Goal: Transaction & Acquisition: Book appointment/travel/reservation

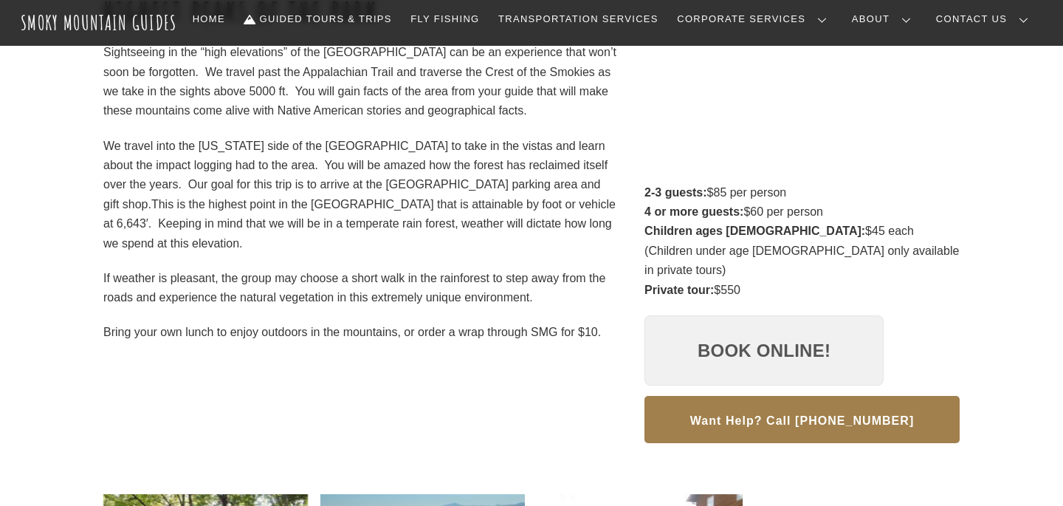
scroll to position [306, 0]
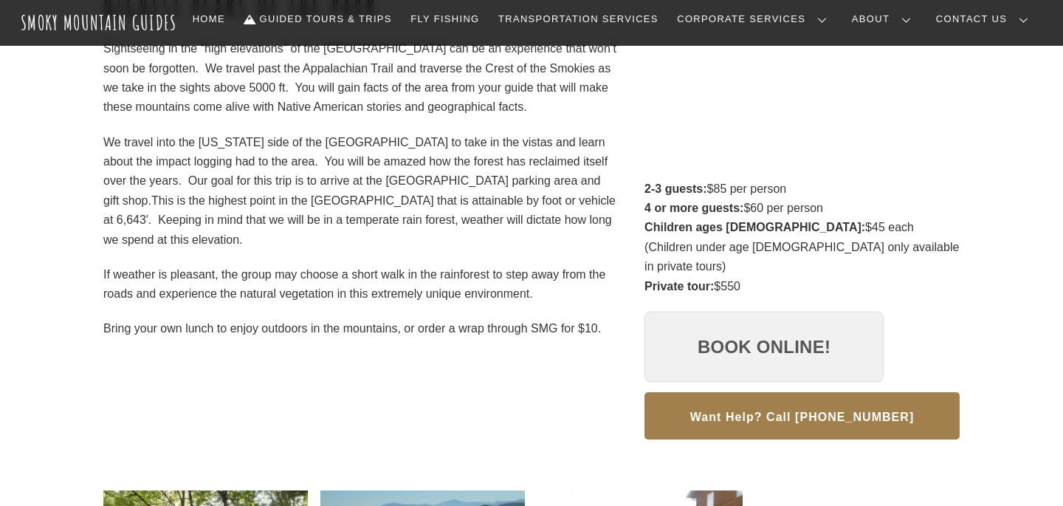
click at [753, 326] on link "Book Online!" at bounding box center [764, 347] width 239 height 71
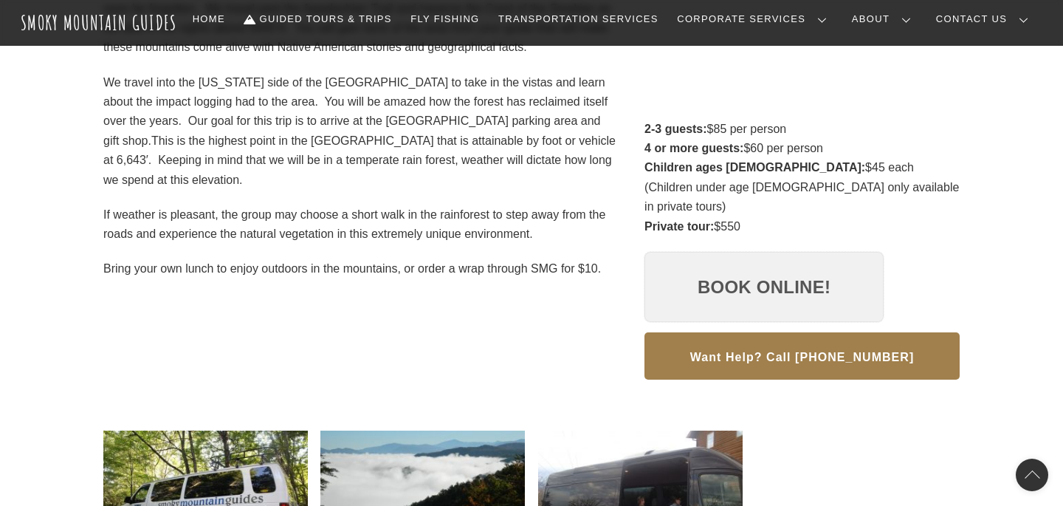
click at [771, 266] on link "Book Online!" at bounding box center [764, 287] width 239 height 71
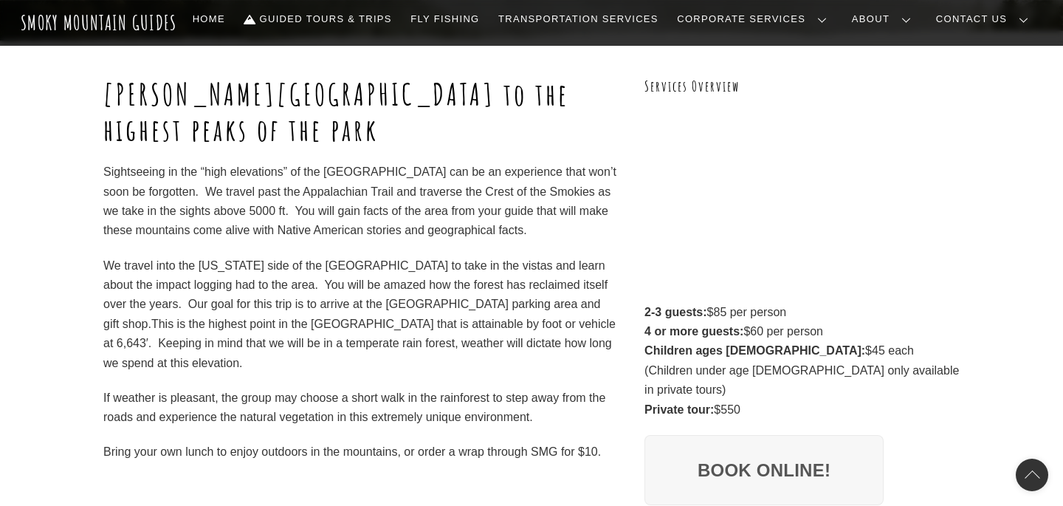
scroll to position [188, 0]
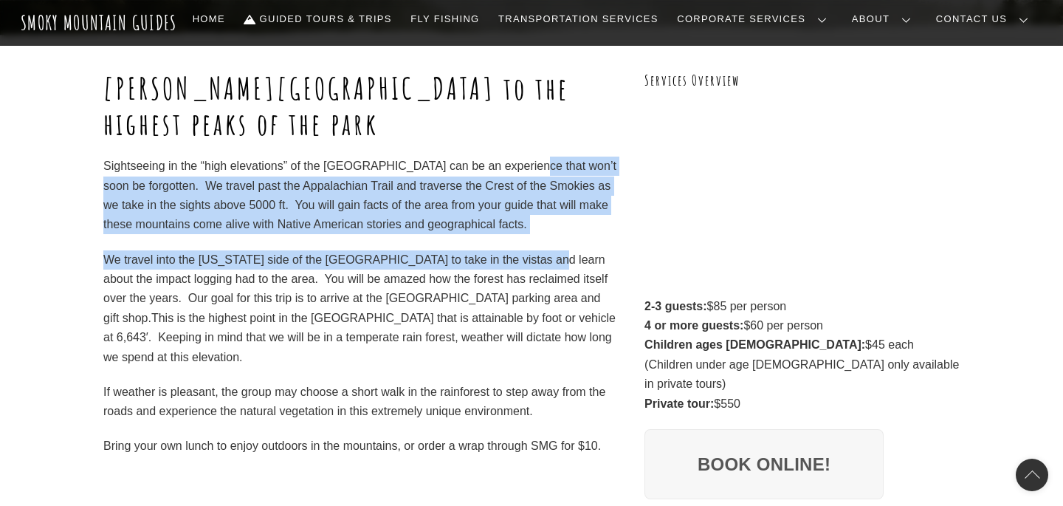
drag, startPoint x: 532, startPoint y: 169, endPoint x: 520, endPoint y: 297, distance: 128.3
click at [521, 292] on div "Sugarland Valley to the highest peaks of the park Sightseeing in the “high elev…" at bounding box center [360, 263] width 514 height 385
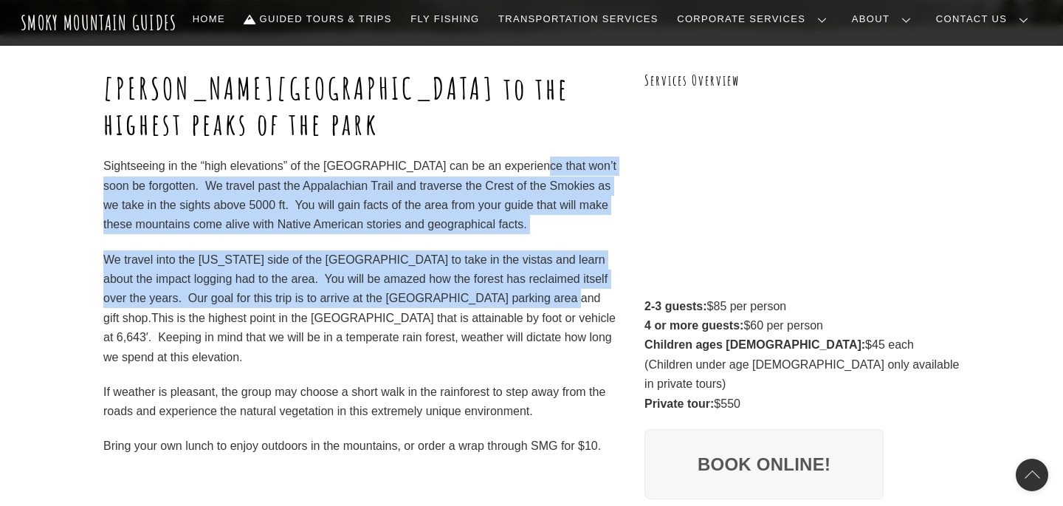
click at [395, 235] on div "Sugarland Valley to the highest peaks of the park Sightseeing in the “high elev…" at bounding box center [360, 263] width 514 height 385
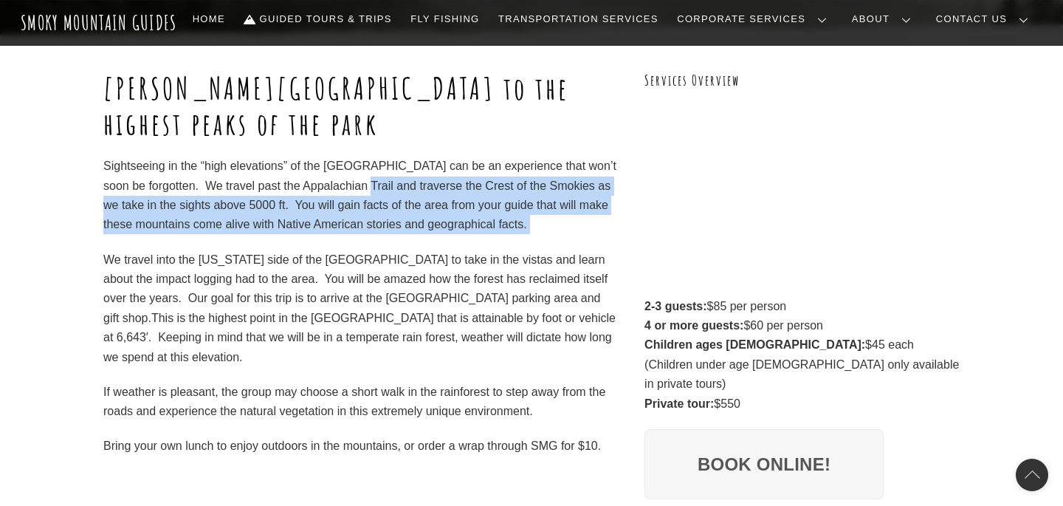
drag, startPoint x: 382, startPoint y: 185, endPoint x: 377, endPoint y: 248, distance: 63.0
click at [377, 247] on div "Sugarland Valley to the highest peaks of the park Sightseeing in the “high elev…" at bounding box center [360, 263] width 514 height 385
click at [377, 249] on div "Sugarland Valley to the highest peaks of the park Sightseeing in the “high elev…" at bounding box center [360, 263] width 514 height 385
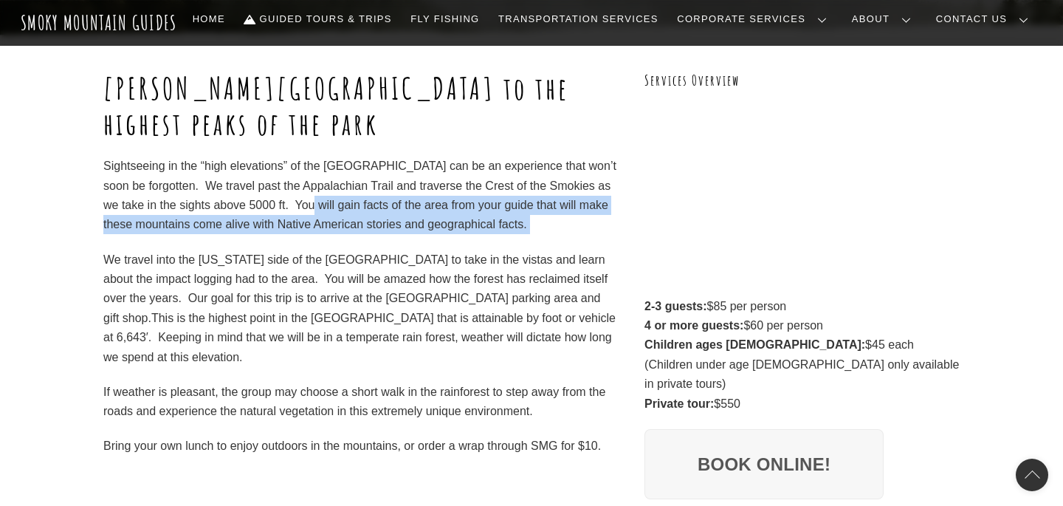
drag, startPoint x: 356, startPoint y: 208, endPoint x: 359, endPoint y: 249, distance: 40.7
click at [359, 248] on div "Sugarland Valley to the highest peaks of the park Sightseeing in the “high elev…" at bounding box center [360, 263] width 514 height 385
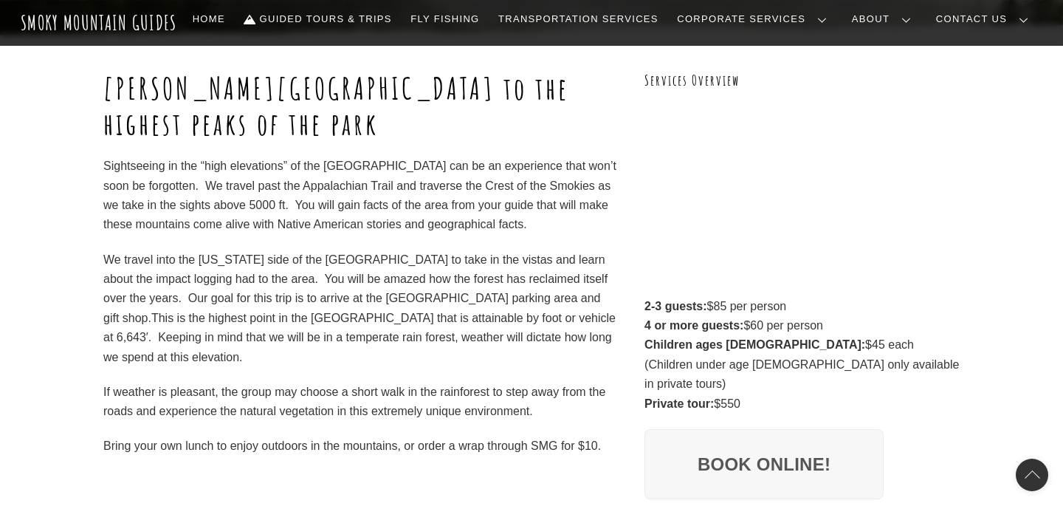
click at [359, 250] on p "We travel into the North Carolina side of the National Park to take in the vist…" at bounding box center [360, 308] width 514 height 117
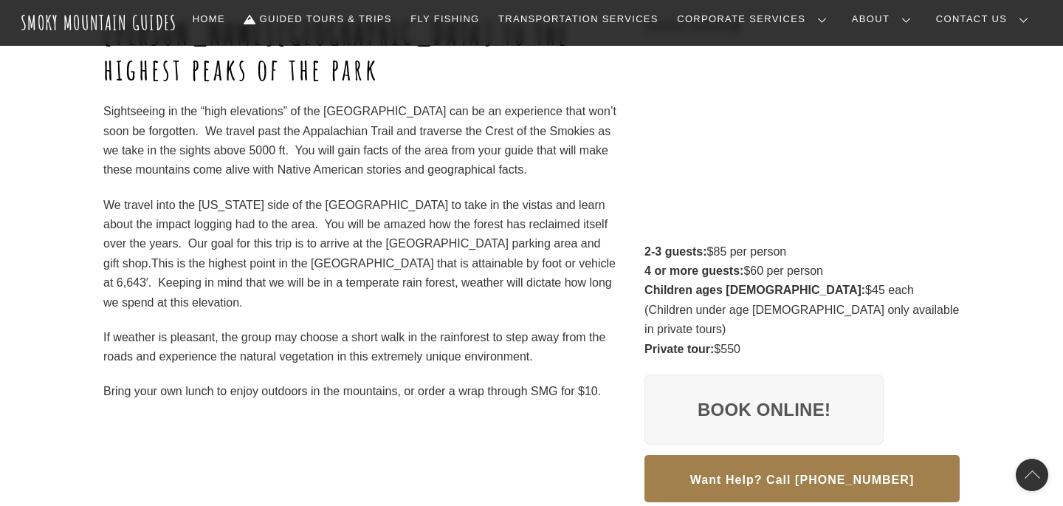
scroll to position [253, 0]
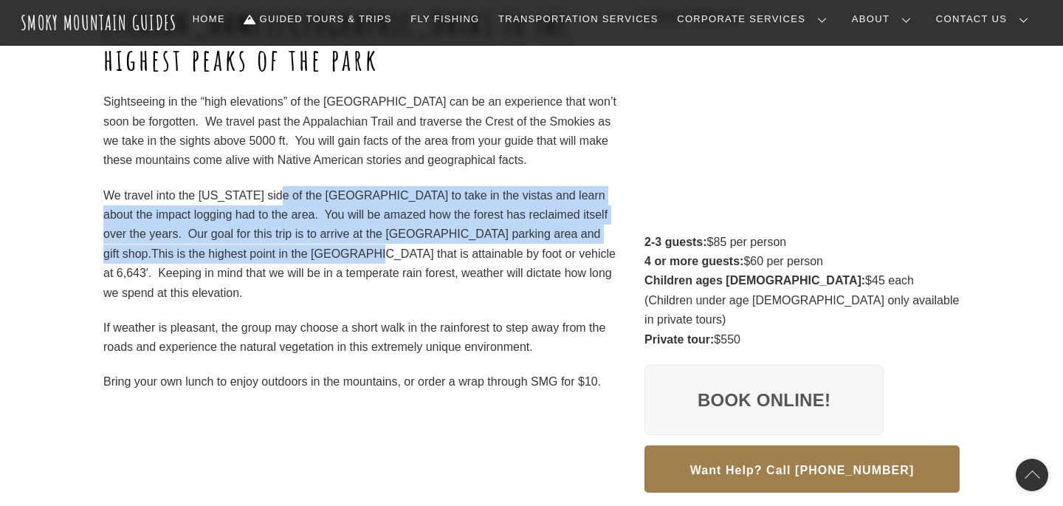
drag, startPoint x: 272, startPoint y: 196, endPoint x: 276, endPoint y: 269, distance: 72.5
click at [276, 265] on p "We travel into the North Carolina side of the National Park to take in the vist…" at bounding box center [360, 244] width 514 height 117
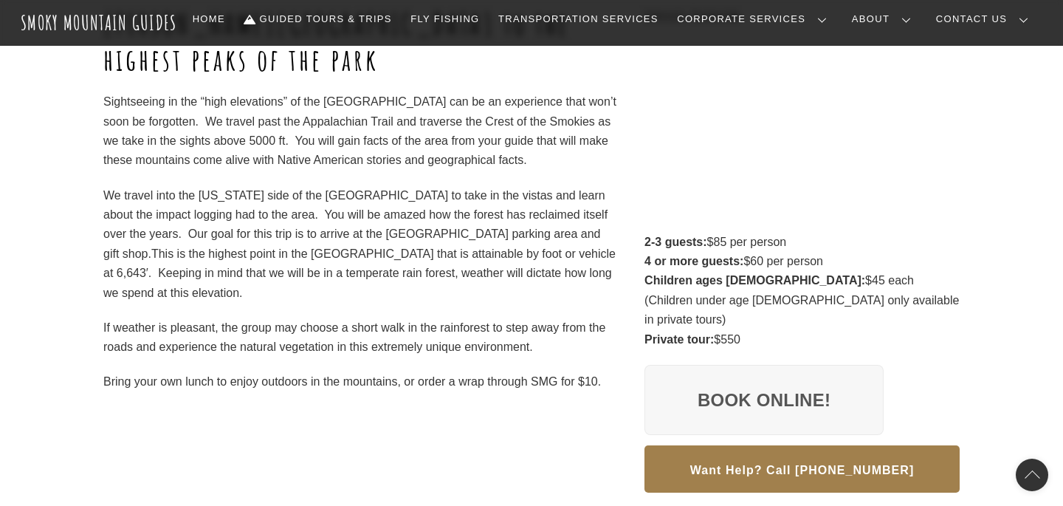
click at [276, 269] on span "This is the highest point in the National Park that is attainable by foot or ve…" at bounding box center [359, 273] width 512 height 52
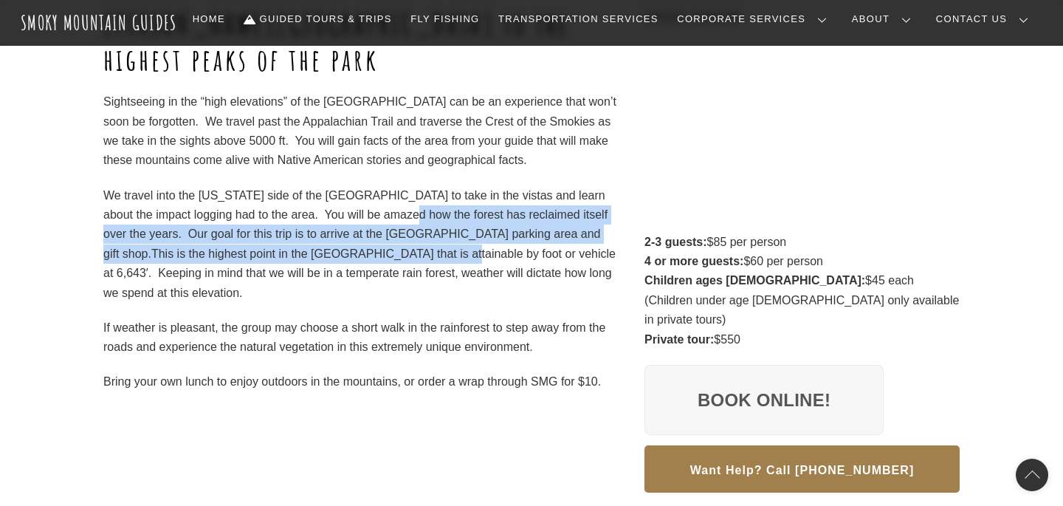
drag, startPoint x: 365, startPoint y: 210, endPoint x: 356, endPoint y: 258, distance: 49.7
click at [357, 257] on p "We travel into the North Carolina side of the National Park to take in the vist…" at bounding box center [360, 244] width 514 height 117
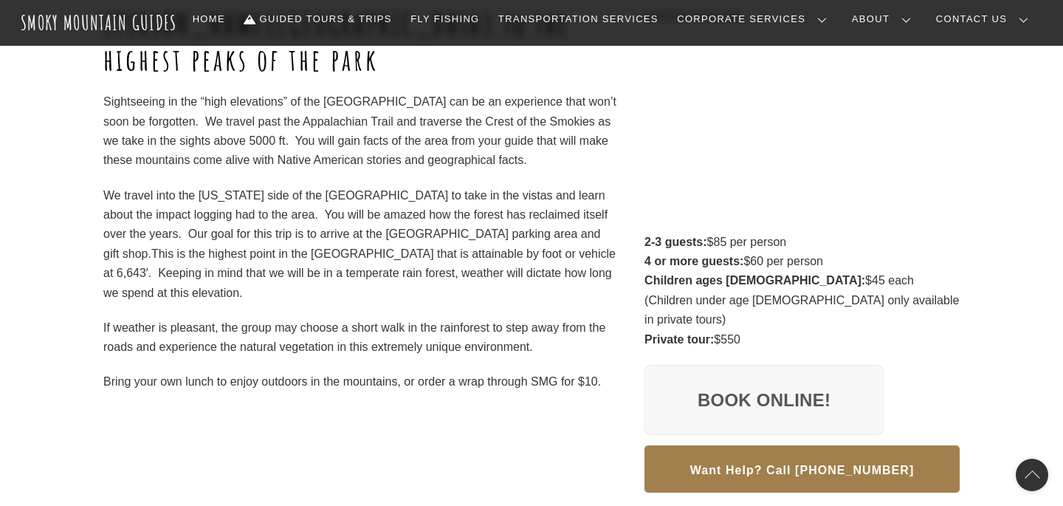
click at [356, 259] on span "This is the highest point in the National Park that is attainable by foot or ve…" at bounding box center [359, 273] width 512 height 52
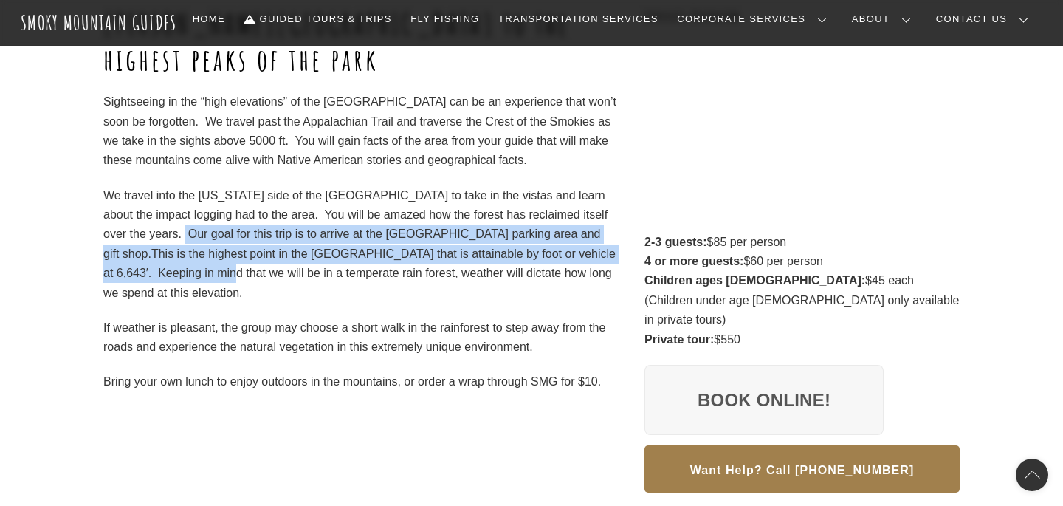
drag, startPoint x: 140, startPoint y: 232, endPoint x: 140, endPoint y: 273, distance: 41.4
click at [140, 275] on p "We travel into the North Carolina side of the National Park to take in the vist…" at bounding box center [360, 244] width 514 height 117
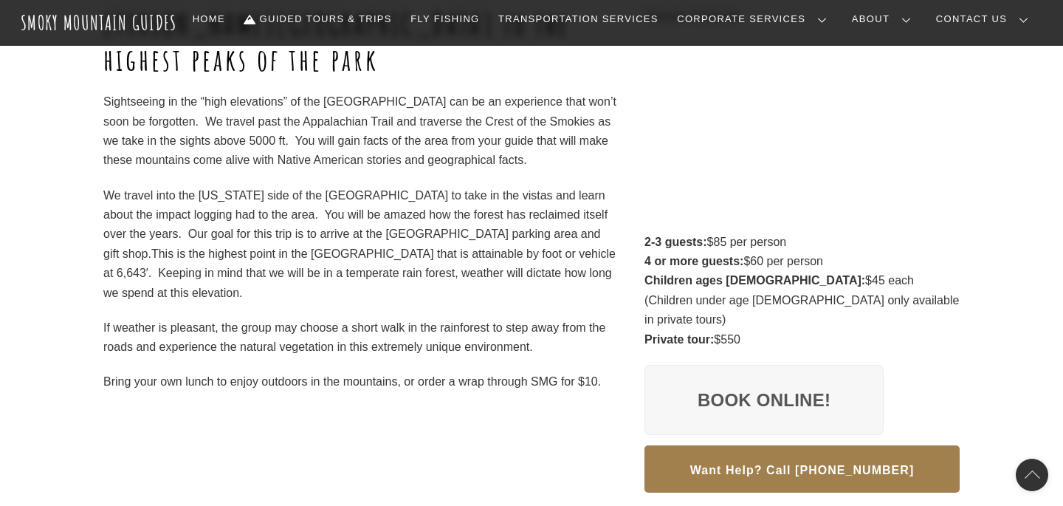
click at [178, 282] on p "We travel into the North Carolina side of the National Park to take in the vist…" at bounding box center [360, 244] width 514 height 117
click at [180, 282] on p "We travel into the North Carolina side of the National Park to take in the vist…" at bounding box center [360, 244] width 514 height 117
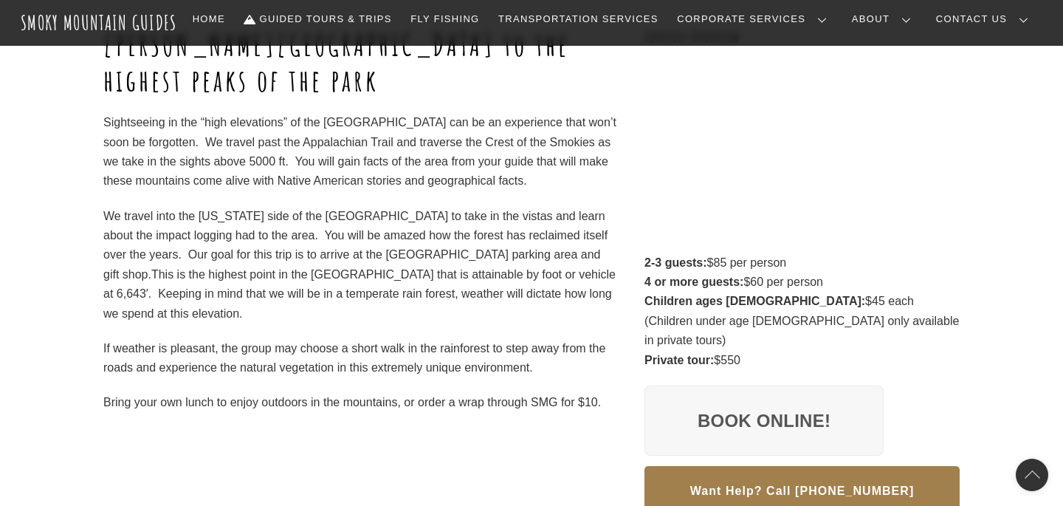
scroll to position [234, 0]
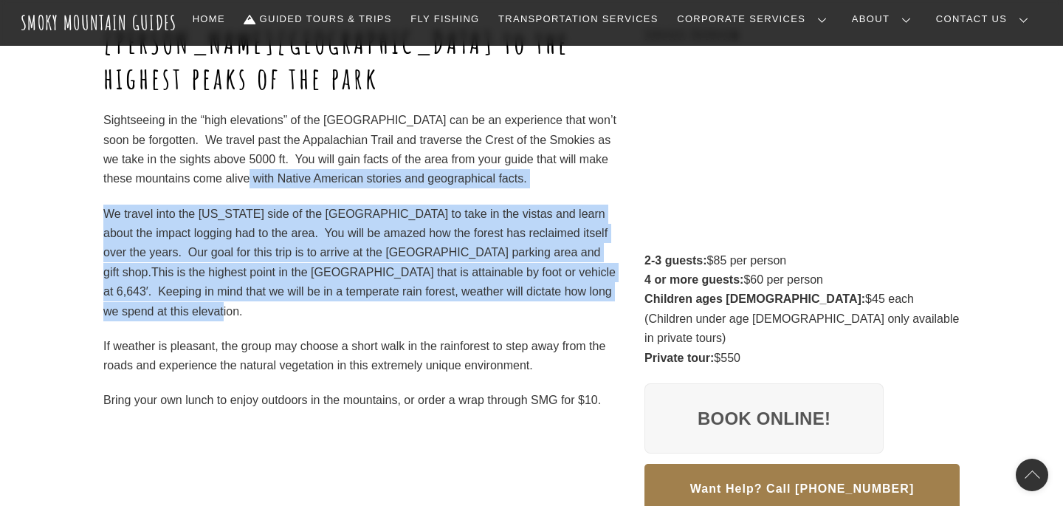
drag, startPoint x: 385, startPoint y: 312, endPoint x: 307, endPoint y: 185, distance: 149.2
click at [307, 185] on div "Sugarland Valley to the highest peaks of the park Sightseeing in the “high elev…" at bounding box center [360, 217] width 514 height 385
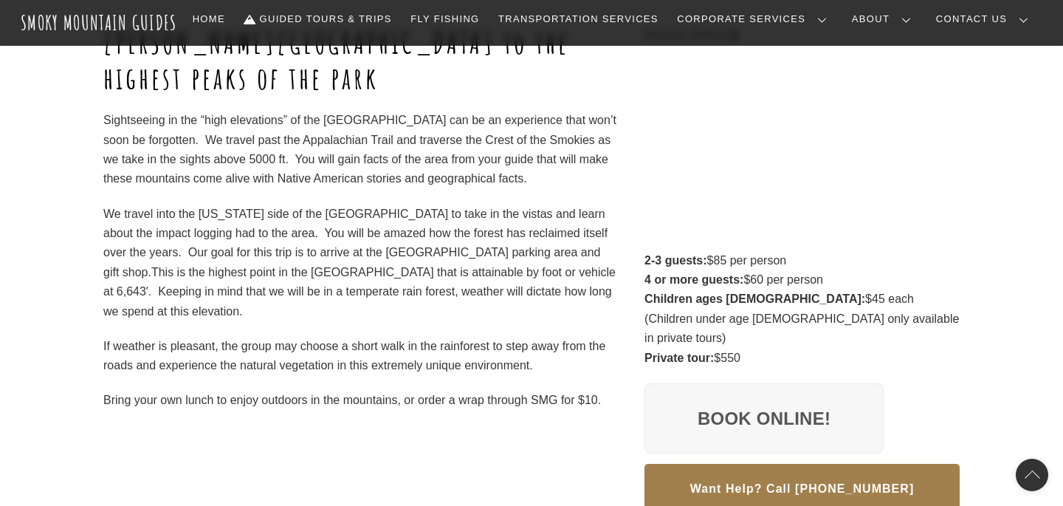
click at [309, 196] on div "Sugarland Valley to the highest peaks of the park Sightseeing in the “high elev…" at bounding box center [360, 217] width 514 height 385
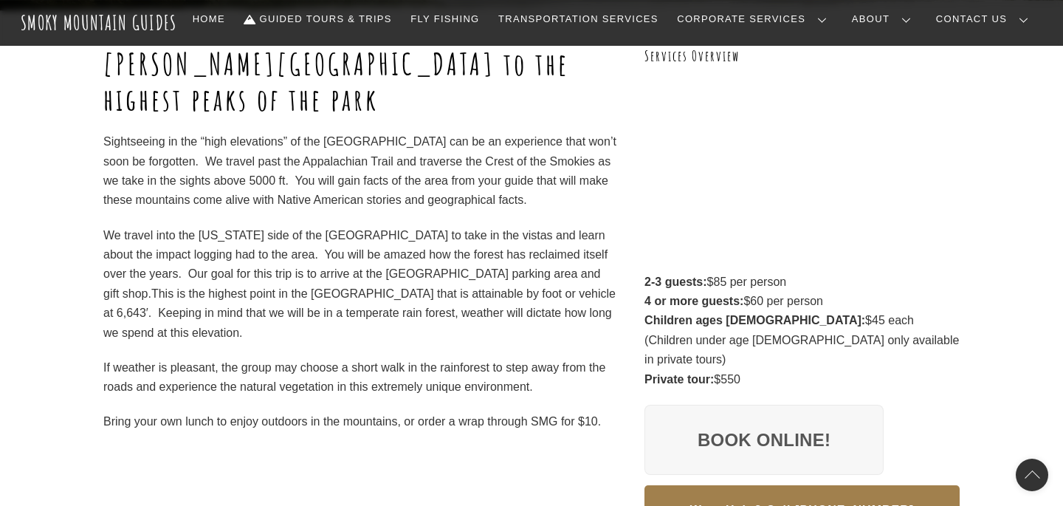
scroll to position [247, 0]
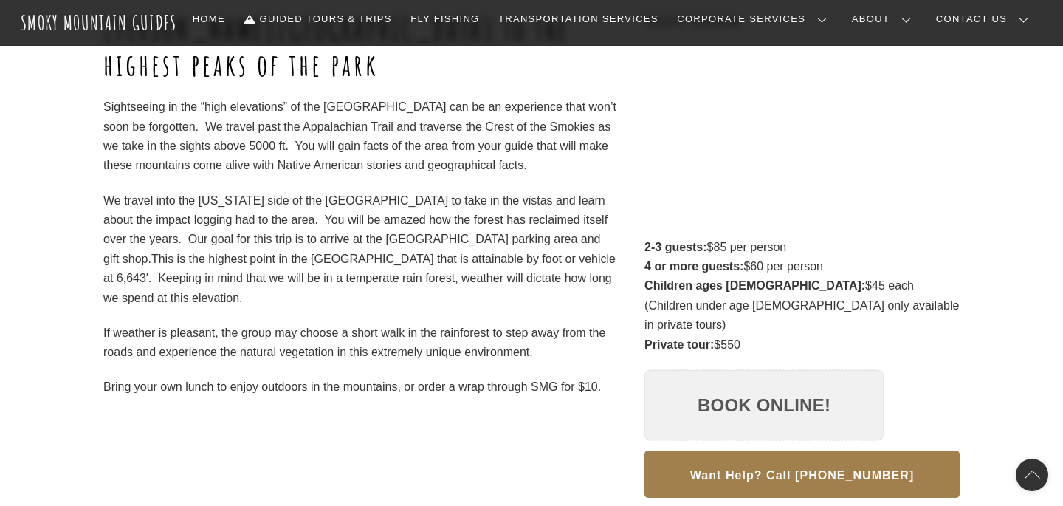
click at [752, 383] on link "Book Online!" at bounding box center [764, 405] width 239 height 71
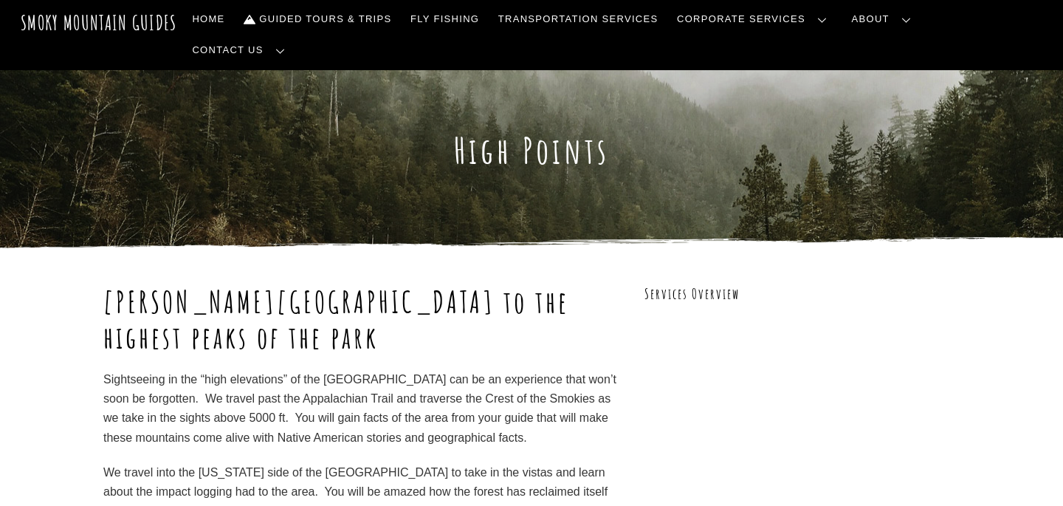
click at [139, 10] on div "Smoky Mountain Guides" at bounding box center [99, 22] width 157 height 30
click at [140, 13] on span "Smoky Mountain Guides" at bounding box center [99, 22] width 157 height 24
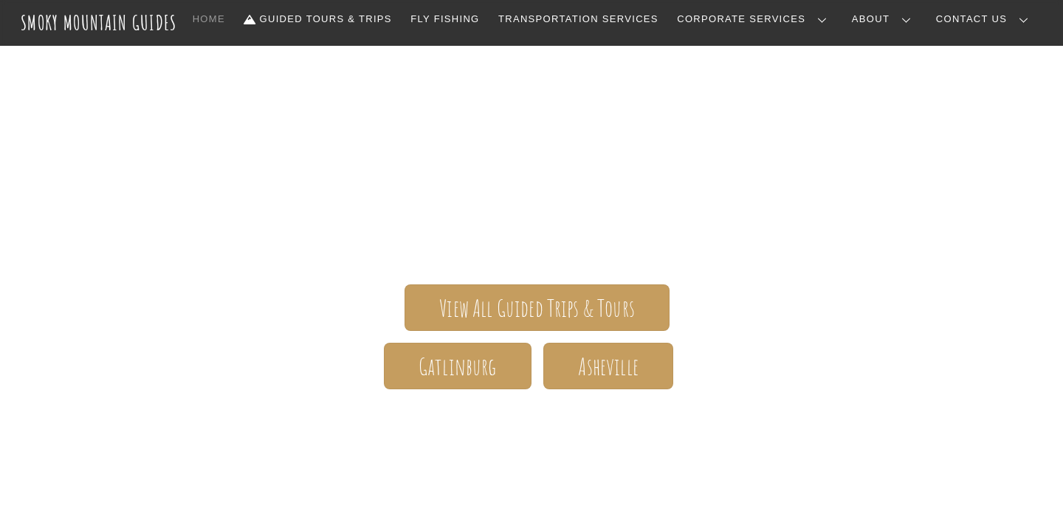
scroll to position [191, 0]
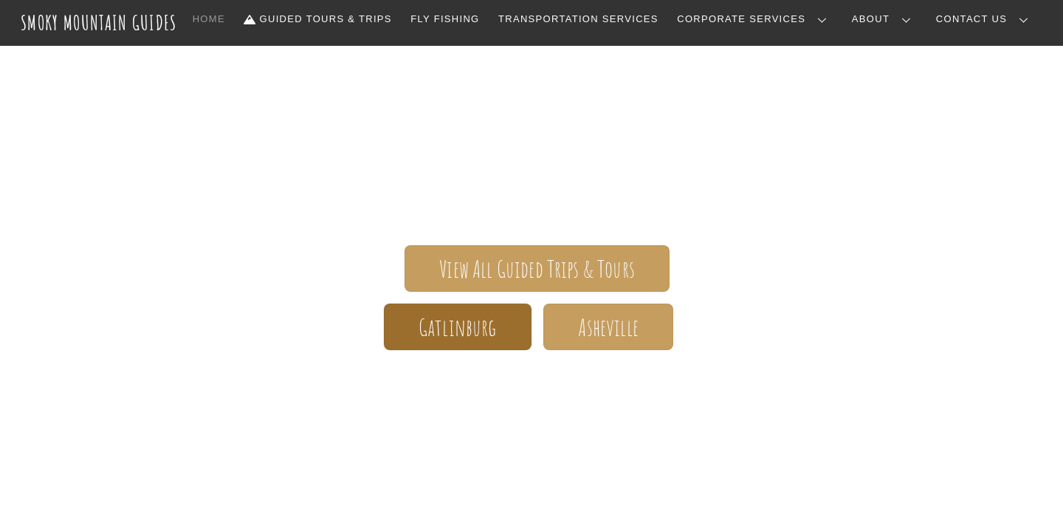
click at [447, 321] on span "Gatlinburg" at bounding box center [458, 328] width 78 height 16
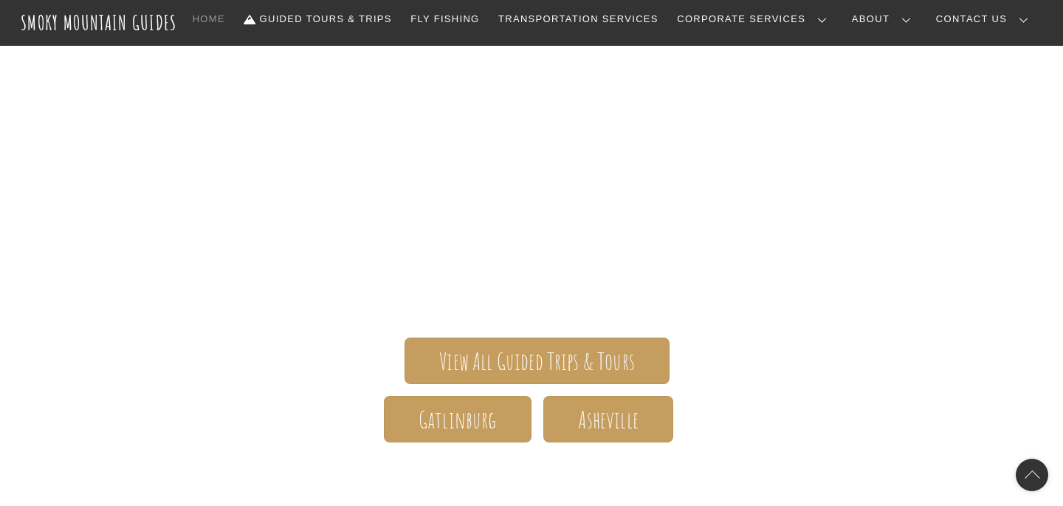
scroll to position [95, 0]
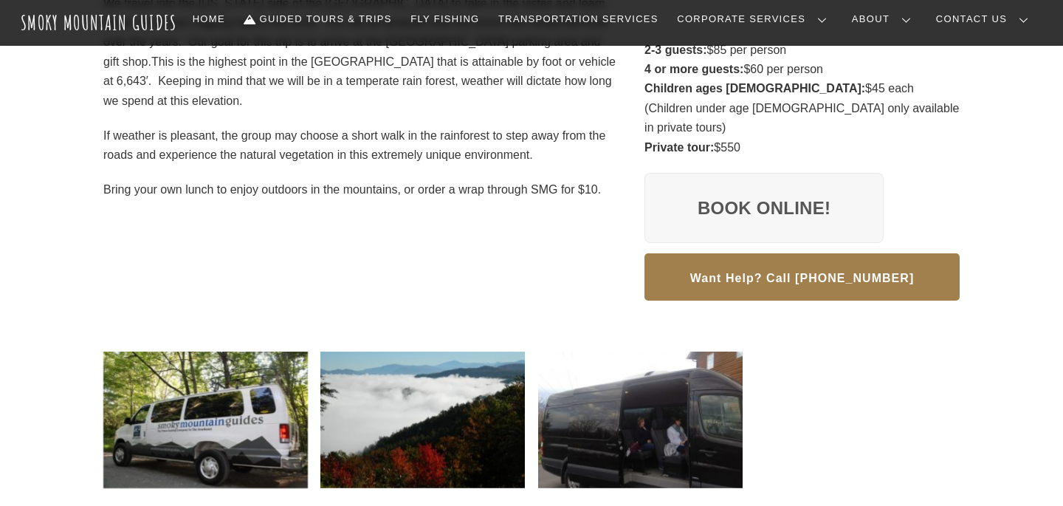
scroll to position [514, 0]
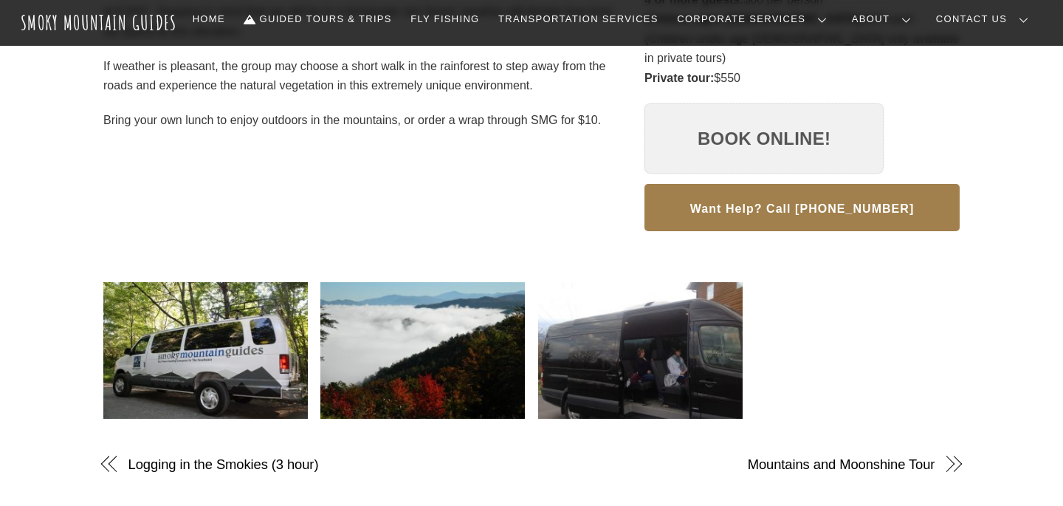
click at [710, 128] on link "Book Online!" at bounding box center [764, 138] width 239 height 71
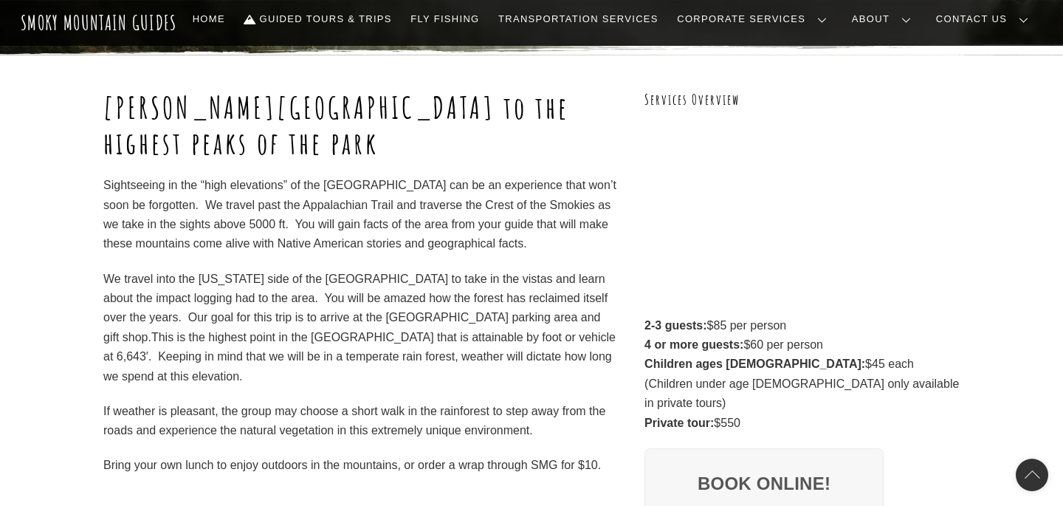
scroll to position [0, 0]
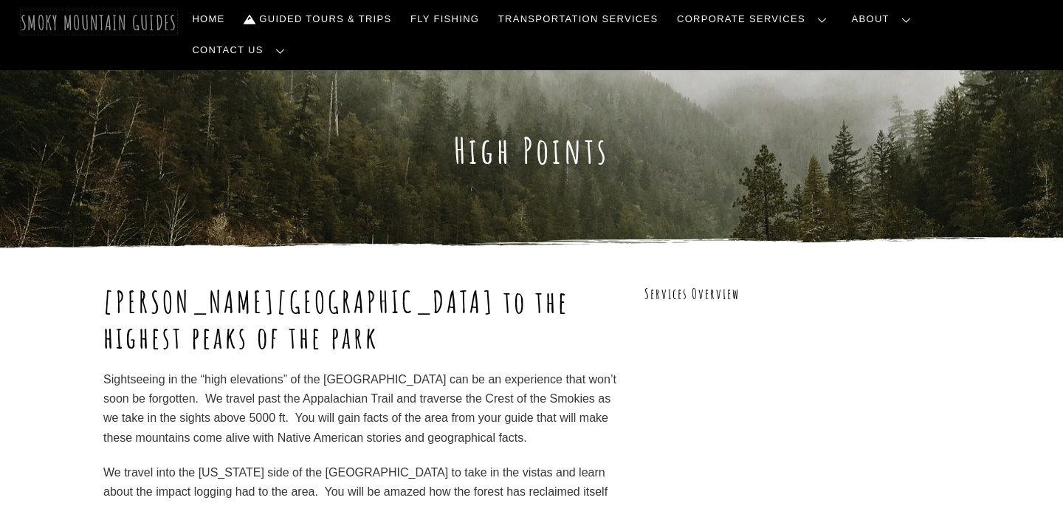
click at [154, 12] on span "Smoky Mountain Guides" at bounding box center [99, 22] width 157 height 24
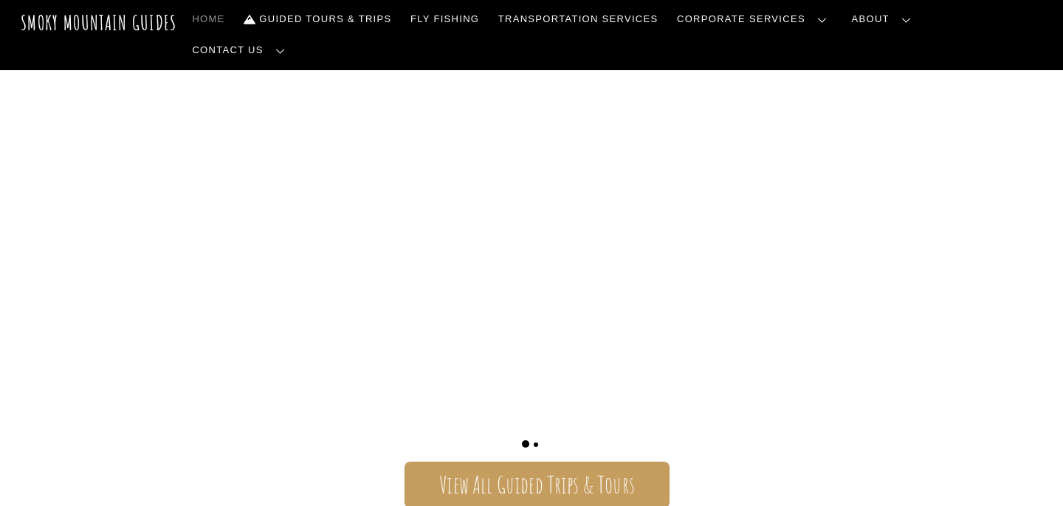
scroll to position [92, 0]
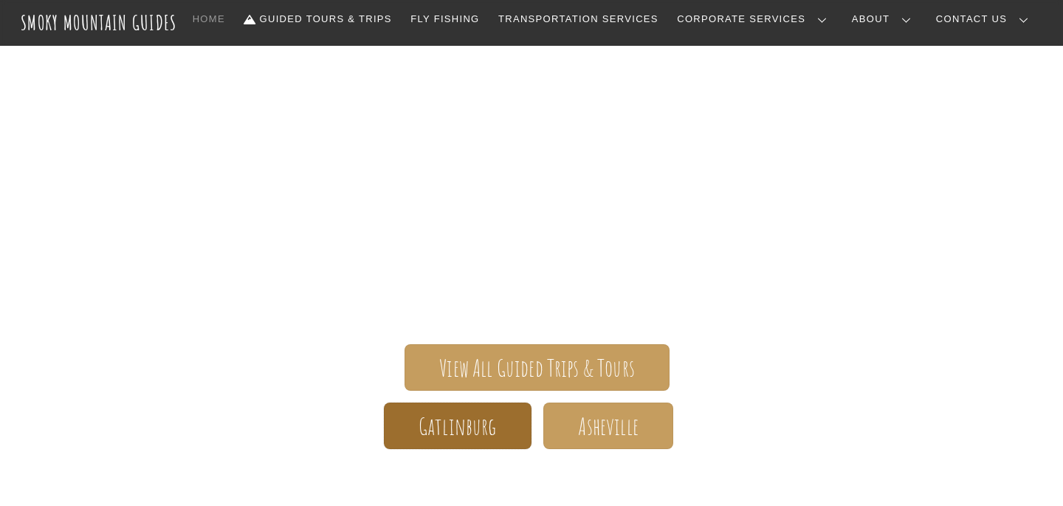
click at [465, 428] on span "Gatlinburg" at bounding box center [458, 427] width 78 height 16
